Goal: Complete application form

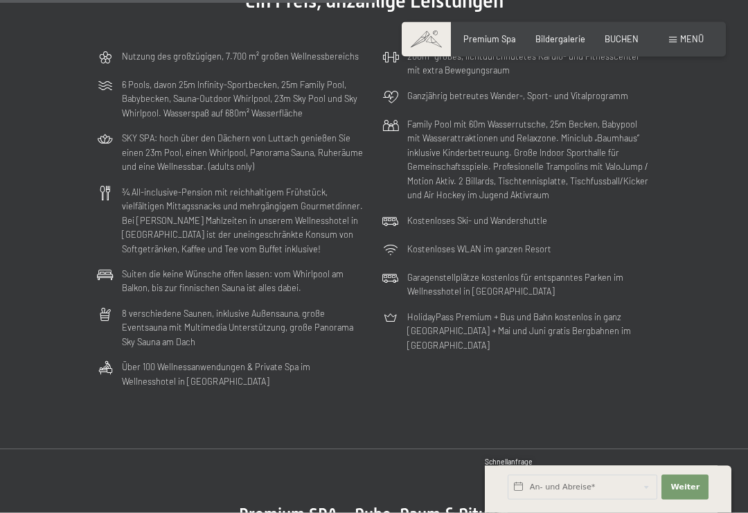
scroll to position [3047, 0]
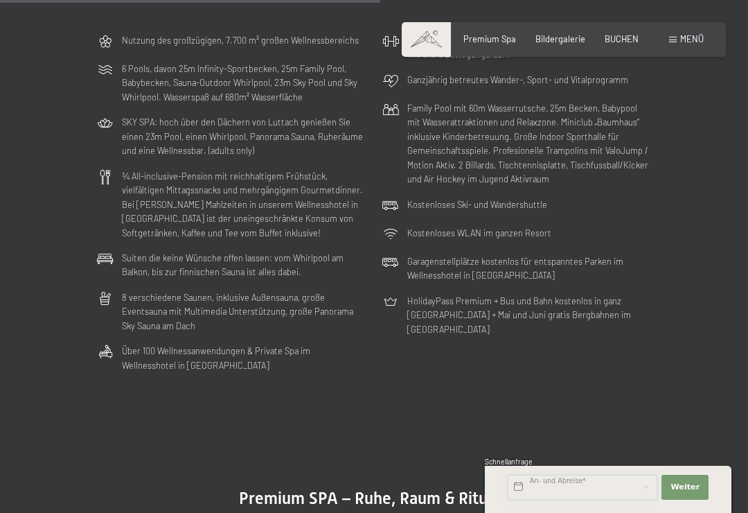
click at [577, 499] on input "text" at bounding box center [583, 487] width 150 height 25
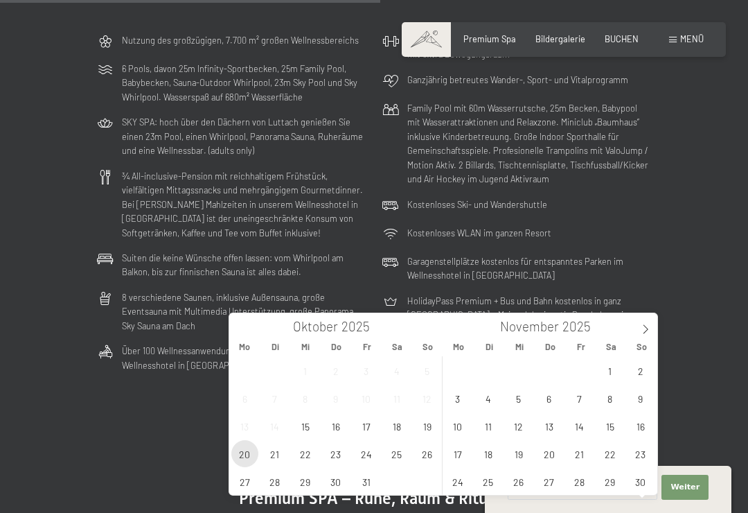
click at [242, 452] on span "20" at bounding box center [244, 453] width 27 height 27
click at [306, 461] on span "22" at bounding box center [305, 453] width 27 height 27
type input "Mo. 20.10.2025 - Mi. 22.10.2025"
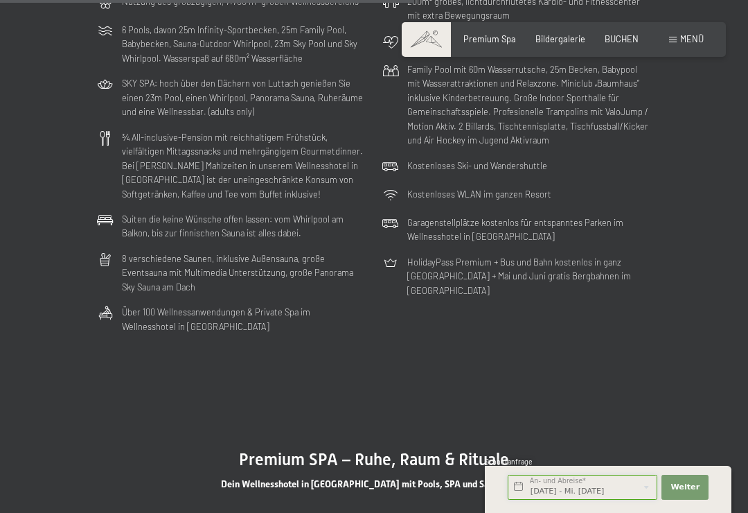
scroll to position [3094, 0]
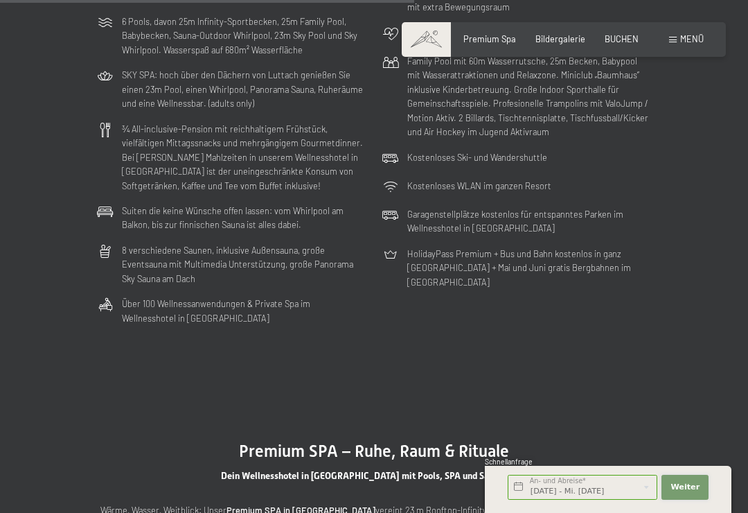
click at [693, 493] on span "Weiter" at bounding box center [685, 486] width 29 height 11
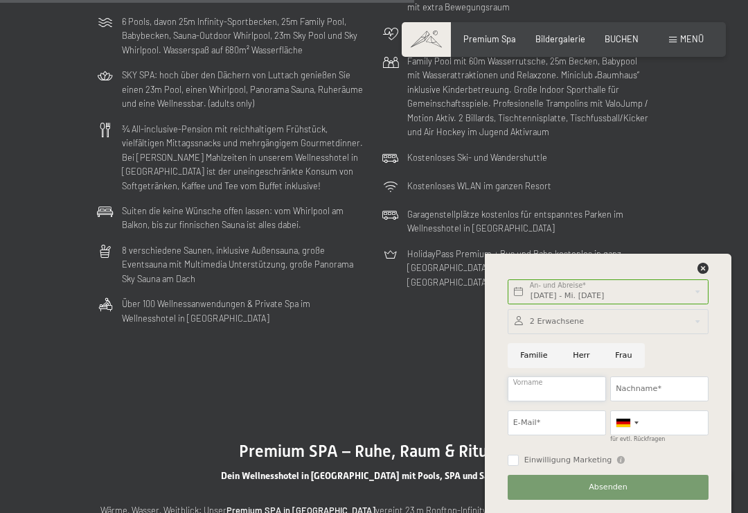
click at [557, 401] on input "Vorname" at bounding box center [557, 388] width 98 height 25
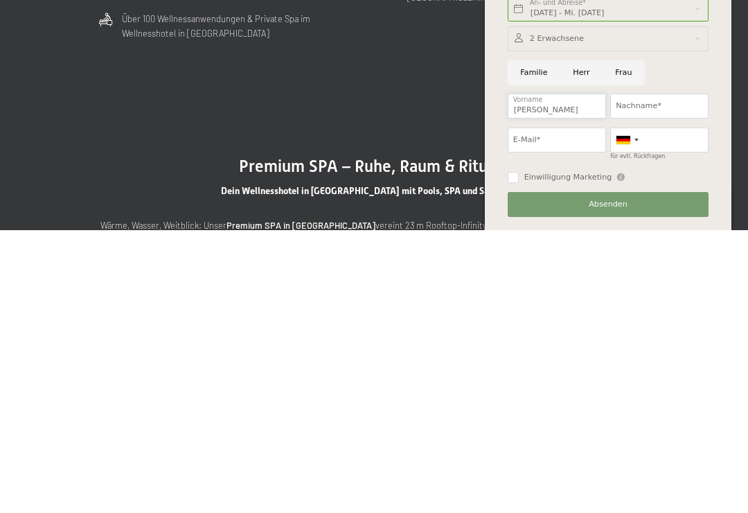
type input "Robert"
click at [671, 376] on input "Nachname*" at bounding box center [659, 388] width 98 height 25
type input "Pardeller"
click at [554, 410] on input "E-Mail*" at bounding box center [557, 422] width 98 height 25
type input "Robert.pardeller@wuerth.it"
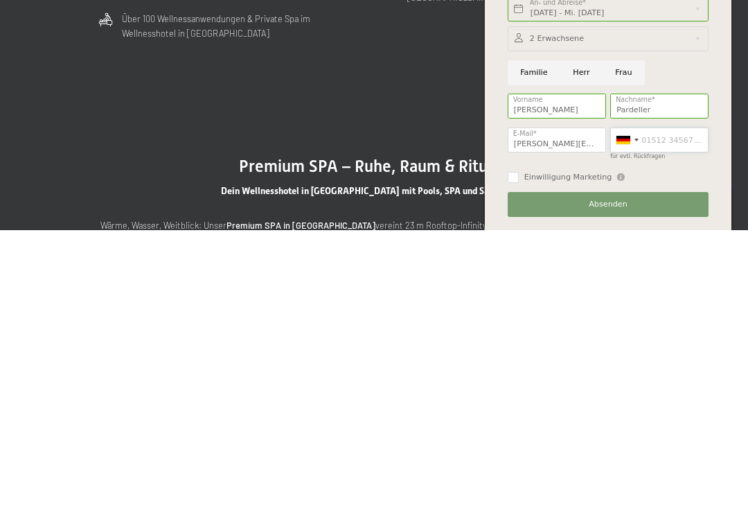
click at [680, 410] on input "für evtl. Rückfragen" at bounding box center [659, 422] width 98 height 25
click at [639, 411] on div at bounding box center [627, 423] width 32 height 24
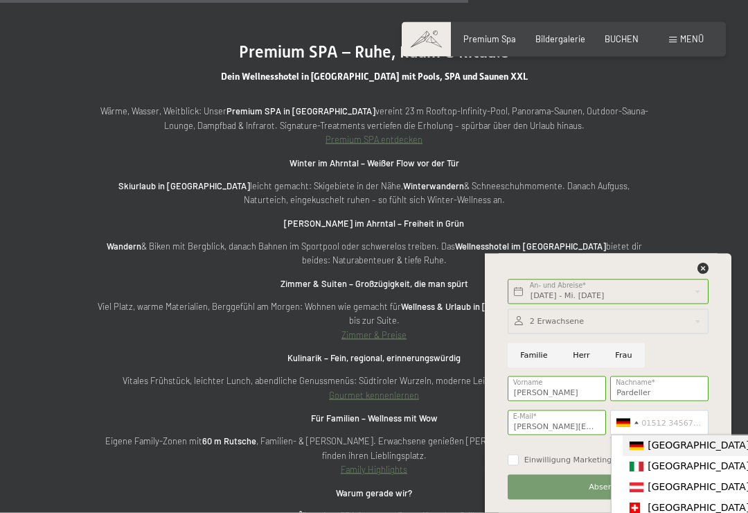
scroll to position [3494, 0]
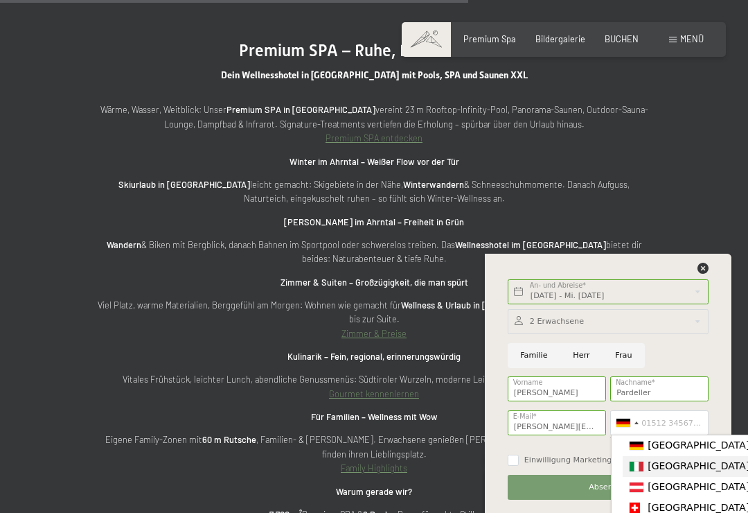
click at [677, 471] on span "[GEOGRAPHIC_DATA] ([GEOGRAPHIC_DATA])" at bounding box center [755, 465] width 215 height 11
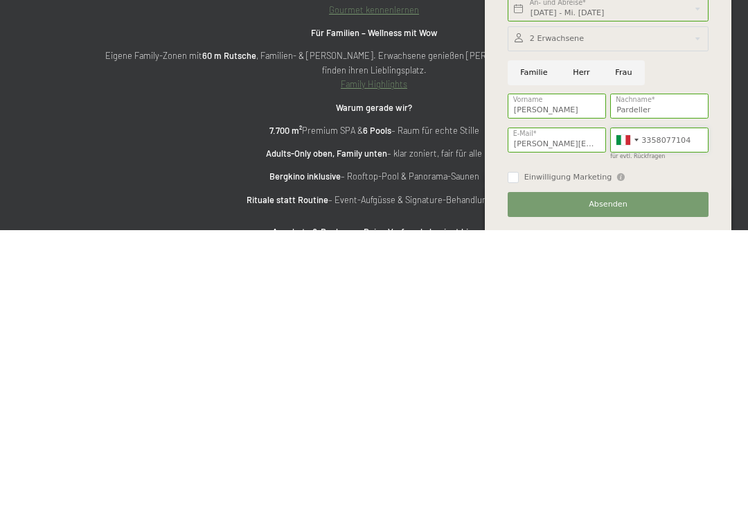
scroll to position [3606, 0]
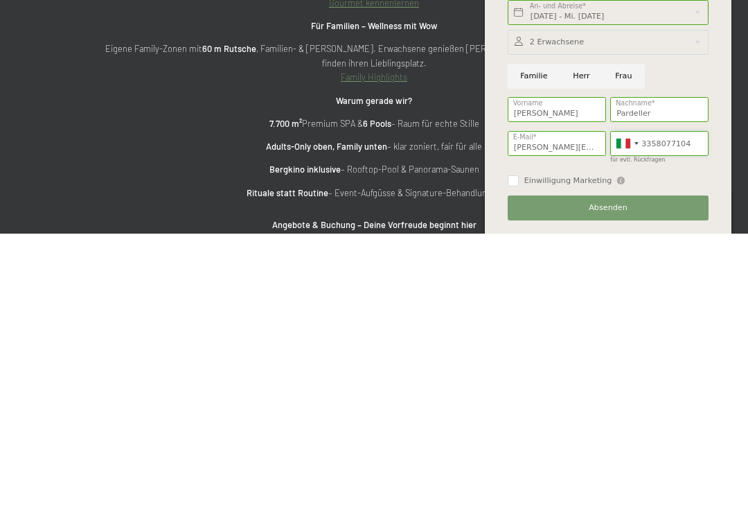
type input "3358077104"
click at [630, 475] on button "Absenden" at bounding box center [608, 487] width 201 height 25
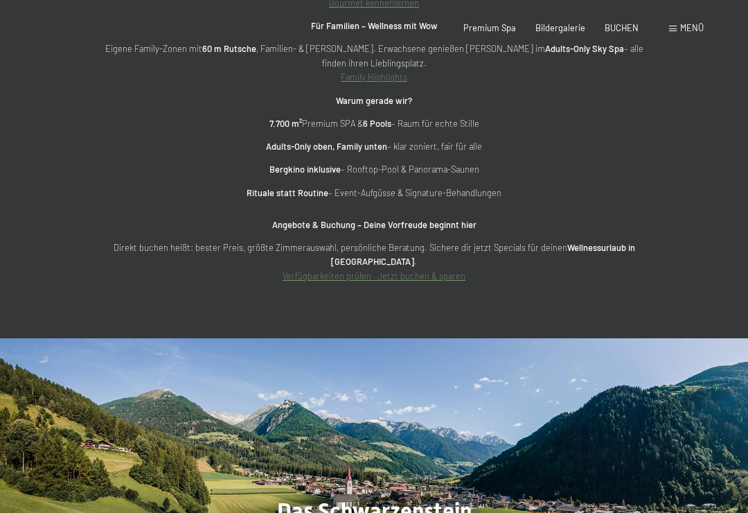
scroll to position [0, 0]
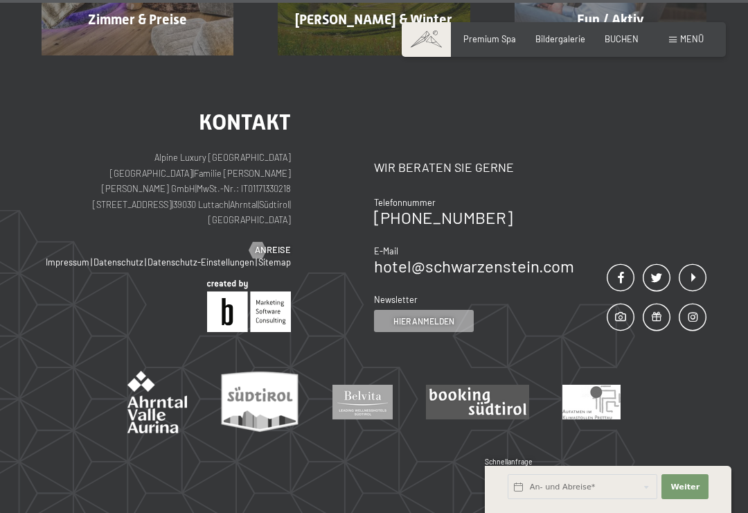
scroll to position [1074, 0]
